Goal: Check status: Check status

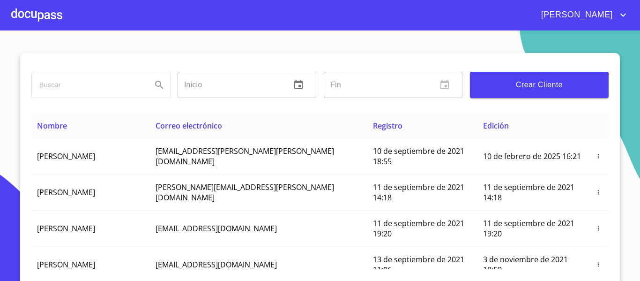
click at [43, 16] on div at bounding box center [36, 15] width 51 height 30
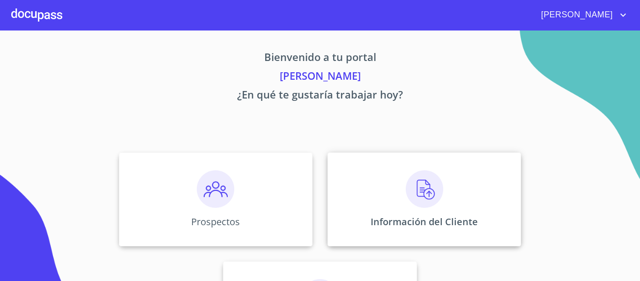
click at [376, 181] on div "Información del Cliente" at bounding box center [423, 199] width 193 height 94
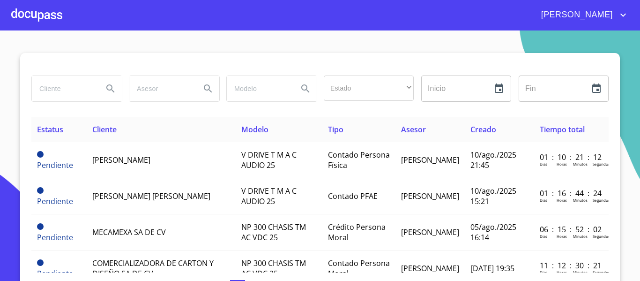
click at [82, 89] on input "search" at bounding box center [64, 88] width 64 height 25
type input "frunatural"
click at [108, 88] on icon "Search" at bounding box center [110, 88] width 11 height 11
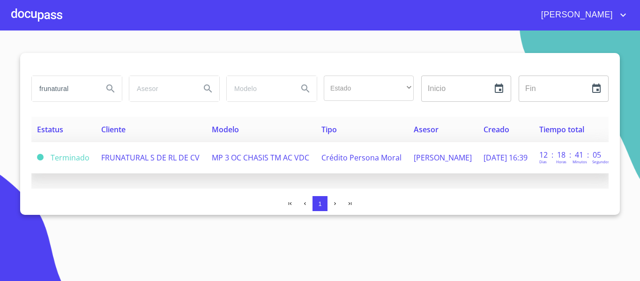
click at [255, 164] on td "MP 3 OC CHASIS TM AC VDC" at bounding box center [261, 157] width 110 height 31
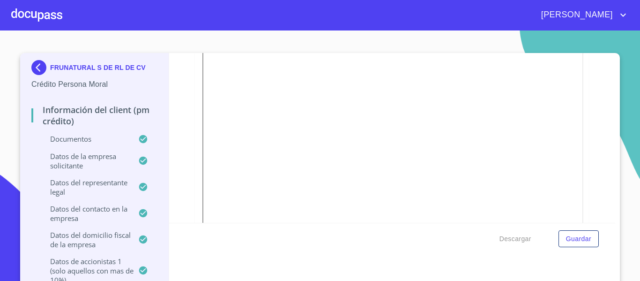
scroll to position [608, 0]
click at [34, 67] on img at bounding box center [40, 67] width 19 height 15
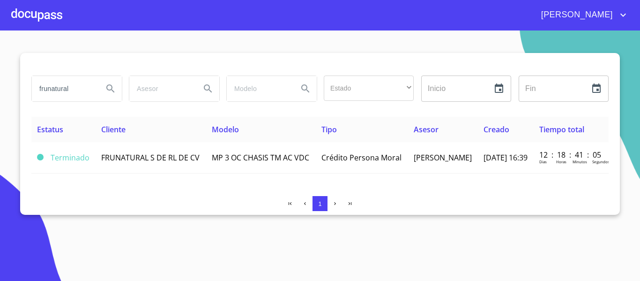
click at [35, 17] on div at bounding box center [36, 15] width 51 height 30
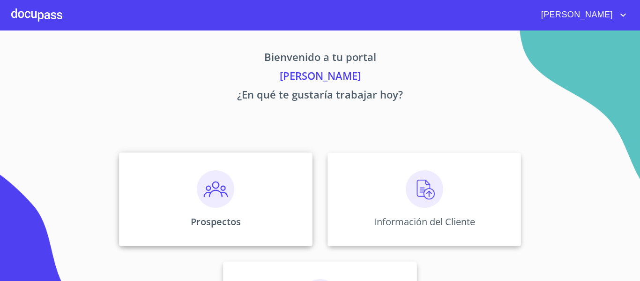
click at [265, 214] on div "Prospectos" at bounding box center [215, 199] width 193 height 94
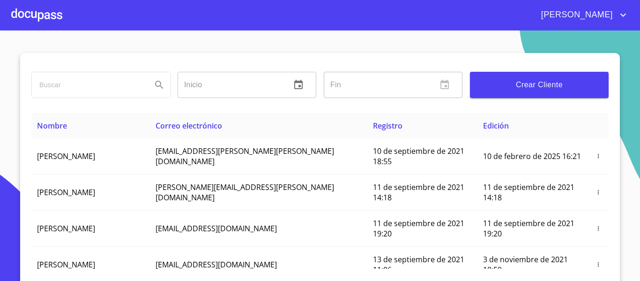
click at [75, 82] on input "search" at bounding box center [88, 84] width 112 height 25
type input "FRUNATURAL"
click at [154, 86] on icon "Search" at bounding box center [159, 84] width 11 height 11
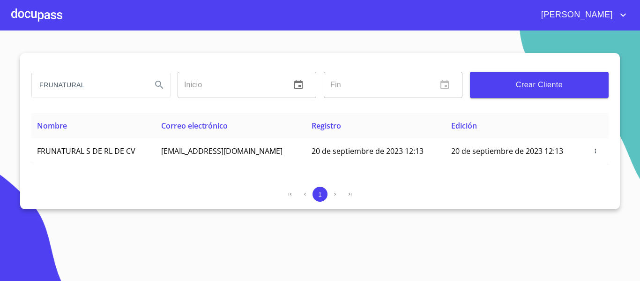
drag, startPoint x: 96, startPoint y: 86, endPoint x: 37, endPoint y: 82, distance: 59.6
click at [37, 82] on input "FRUNATURAL" at bounding box center [88, 84] width 112 height 25
click at [44, 13] on div at bounding box center [36, 15] width 51 height 30
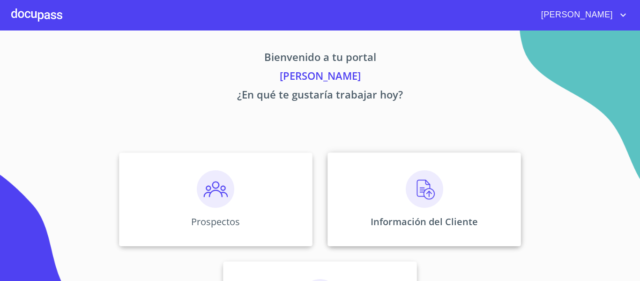
click at [375, 183] on div "Información del Cliente" at bounding box center [423, 199] width 193 height 94
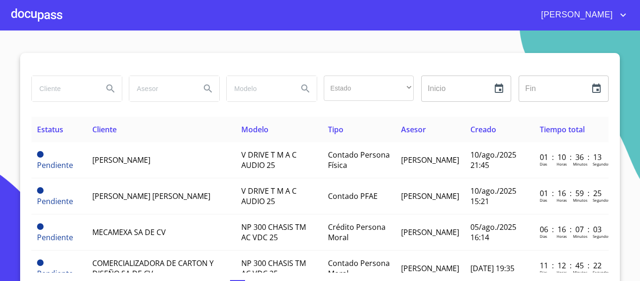
paste input "FRUNATURAL"
type input "FRUNATURAL"
click at [106, 88] on icon "Search" at bounding box center [110, 88] width 8 height 8
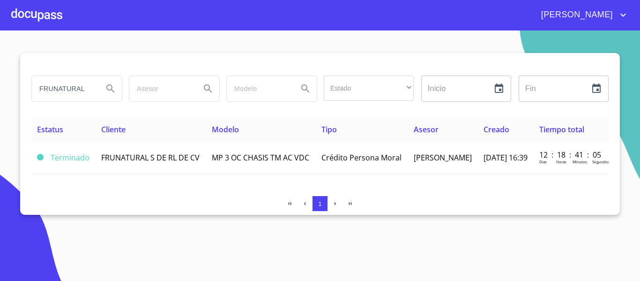
click at [102, 163] on span "FRUNATURAL S DE RL DE CV" at bounding box center [150, 157] width 98 height 10
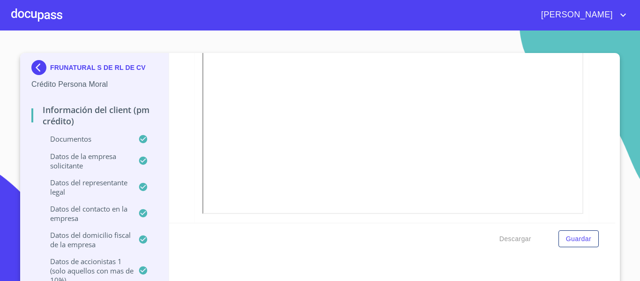
scroll to position [240, 0]
click at [37, 68] on img at bounding box center [40, 67] width 19 height 15
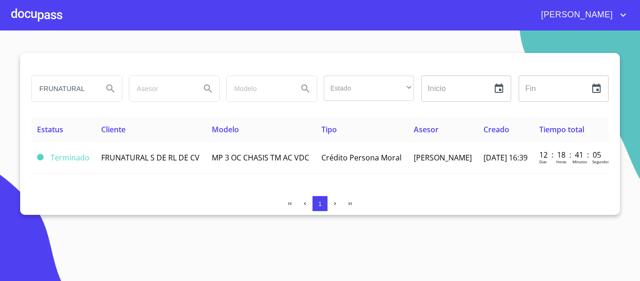
click at [92, 89] on input "FRUNATURAL" at bounding box center [64, 88] width 64 height 25
type input "F"
type input "[PERSON_NAME] [PERSON_NAME]"
click at [110, 92] on icon "Search" at bounding box center [110, 88] width 11 height 11
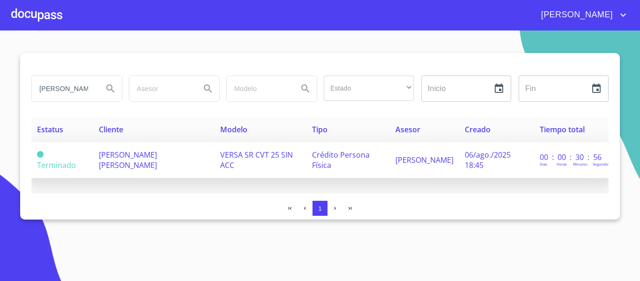
click at [162, 148] on td "[PERSON_NAME] [PERSON_NAME]" at bounding box center [153, 160] width 121 height 36
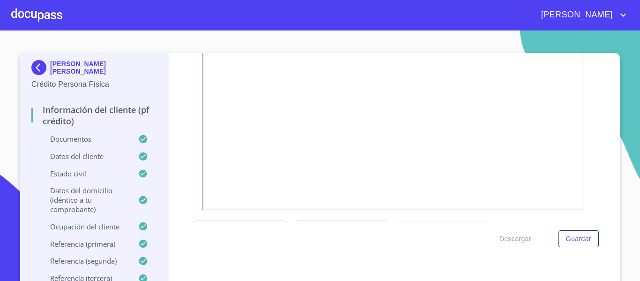
scroll to position [318, 0]
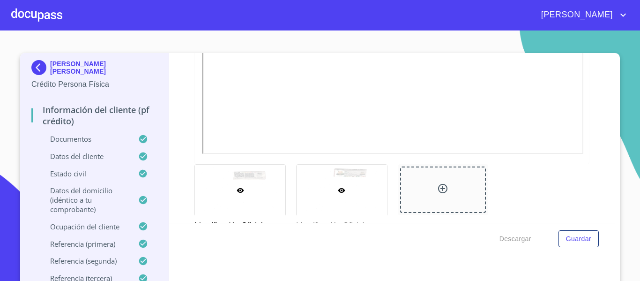
click at [353, 193] on div at bounding box center [341, 189] width 90 height 51
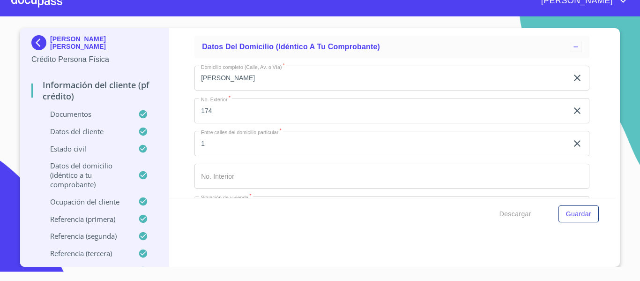
scroll to position [2510, 0]
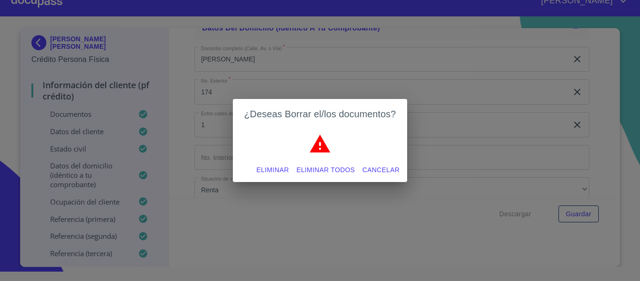
click at [281, 169] on span "Eliminar" at bounding box center [272, 170] width 32 height 12
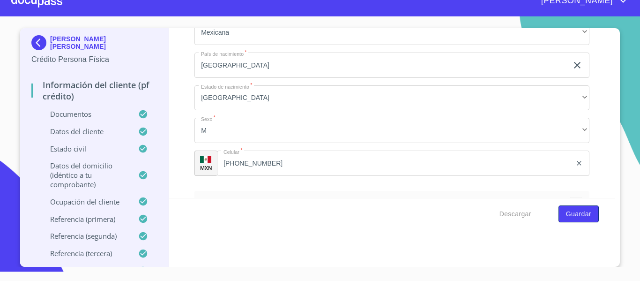
click at [573, 214] on span "Guardar" at bounding box center [578, 214] width 25 height 12
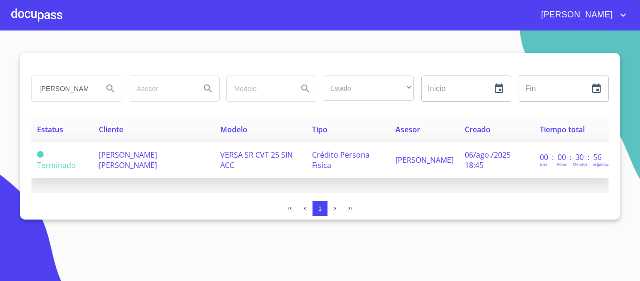
click at [135, 163] on td "[PERSON_NAME] [PERSON_NAME]" at bounding box center [153, 160] width 121 height 36
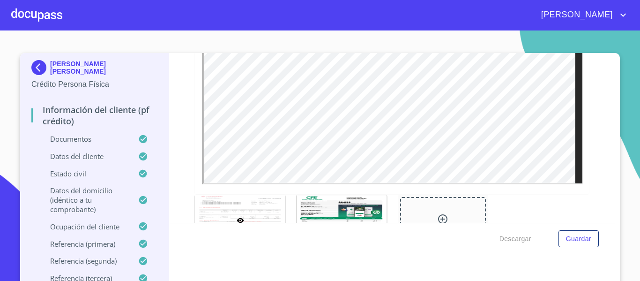
scroll to position [687, 0]
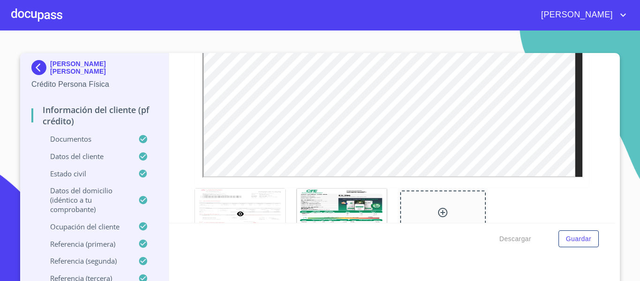
click at [38, 66] on img at bounding box center [40, 67] width 19 height 15
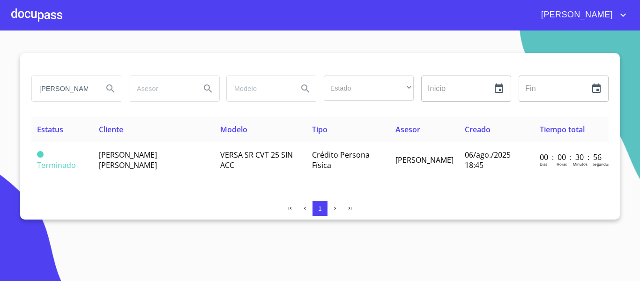
click at [87, 89] on input "[PERSON_NAME] [PERSON_NAME]" at bounding box center [64, 88] width 64 height 25
type input "S"
type input "FRUNATURAL"
click at [108, 90] on icon "Search" at bounding box center [110, 88] width 11 height 11
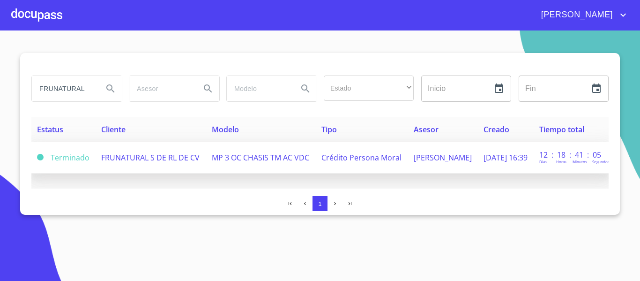
click at [212, 163] on span "MP 3 OC CHASIS TM AC VDC" at bounding box center [260, 157] width 97 height 10
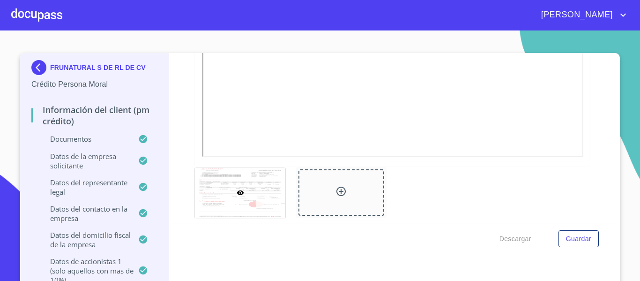
scroll to position [1986, 0]
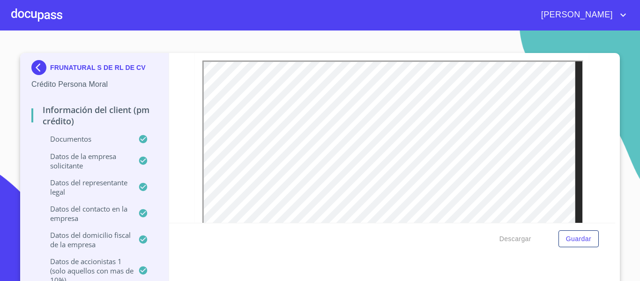
scroll to position [1782, 0]
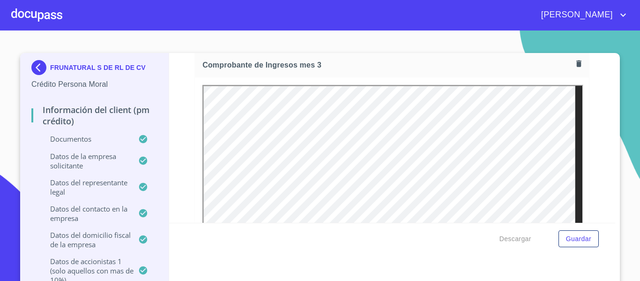
click at [35, 70] on img at bounding box center [40, 67] width 19 height 15
